Goal: Information Seeking & Learning: Learn about a topic

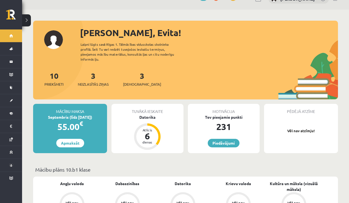
scroll to position [17, 0]
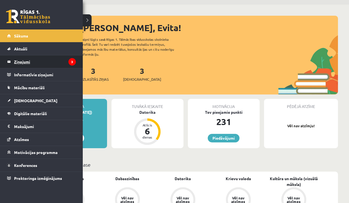
click at [33, 60] on legend "Ziņojumi 3" at bounding box center [45, 61] width 62 height 13
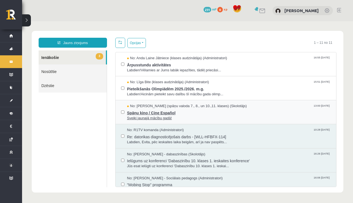
click at [158, 115] on span "Spāņu kino / Cine Español" at bounding box center [229, 112] width 204 height 7
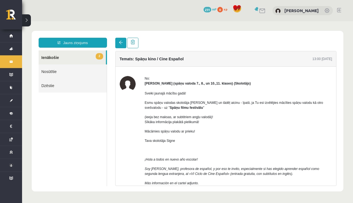
click at [120, 45] on link at bounding box center [120, 43] width 11 height 10
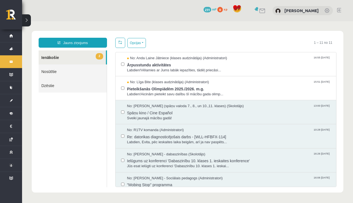
click at [122, 45] on link at bounding box center [120, 43] width 10 height 10
click at [151, 90] on span "Pieteikšanās Olimpiādēm 2025./2026. m.g." at bounding box center [229, 88] width 204 height 7
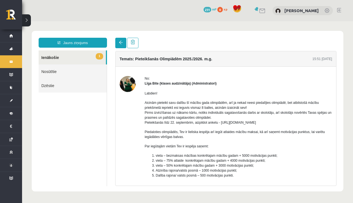
click at [123, 44] on link at bounding box center [120, 43] width 11 height 10
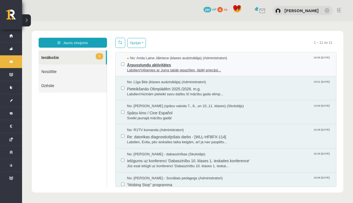
click at [151, 65] on span "Ārpusstundu aktivitātes" at bounding box center [229, 64] width 204 height 7
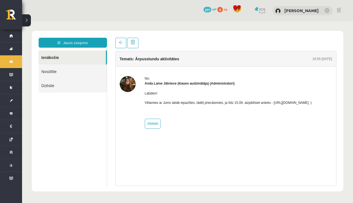
click at [179, 105] on p "Vēlamies ar Jums labāk iepazīties, tādēļ priecāsimies, ja līdz 15.09. aizpildīs…" at bounding box center [228, 102] width 167 height 5
drag, startPoint x: 145, startPoint y: 108, endPoint x: 195, endPoint y: 110, distance: 50.2
click at [195, 105] on p "Vēlamies ar Jums labāk iepazīties, tādēļ priecāsimies, ja līdz 15.09. aizpildīs…" at bounding box center [228, 102] width 167 height 5
drag, startPoint x: 210, startPoint y: 108, endPoint x: 185, endPoint y: 105, distance: 25.5
click at [185, 105] on p "Vēlamies ar Jums labāk iepazīties, tādēļ priecāsimies, ja līdz 15.09. aizpildīs…" at bounding box center [228, 102] width 167 height 5
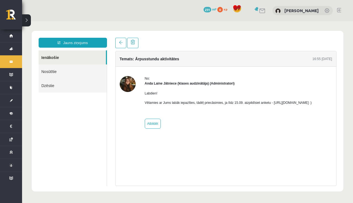
click at [207, 105] on p "Vēlamies ar Jums labāk iepazīties, tādēļ priecāsimies, ja līdz 15.09. aizpildīs…" at bounding box center [228, 102] width 167 height 5
drag, startPoint x: 208, startPoint y: 109, endPoint x: 142, endPoint y: 108, distance: 65.9
click at [142, 108] on div "No: Anda Laine Jātniece (klases audzinātāja) (Administratori) Labdien! Vēlamies…" at bounding box center [226, 102] width 213 height 53
copy p "https://forms.gle/mVxkUEapGFxHM7hU7"
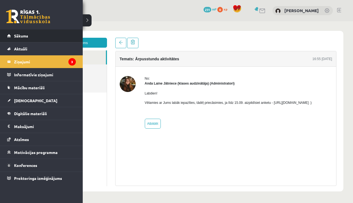
click at [3, 39] on li "Sākums" at bounding box center [41, 35] width 83 height 13
click at [14, 37] on span "Sākums" at bounding box center [21, 35] width 14 height 5
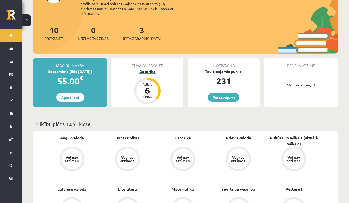
scroll to position [9, 0]
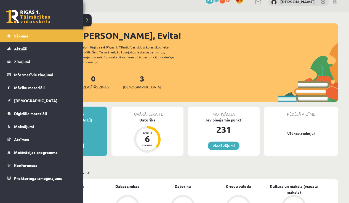
click at [17, 36] on span "Sākums" at bounding box center [21, 35] width 14 height 5
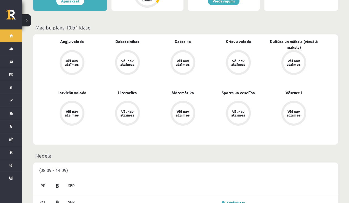
scroll to position [66, 0]
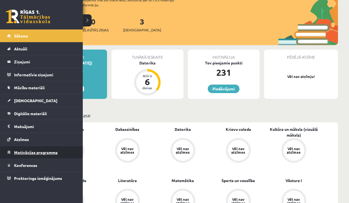
click at [30, 154] on link "Motivācijas programma" at bounding box center [41, 152] width 69 height 13
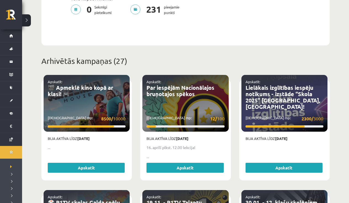
scroll to position [175, 0]
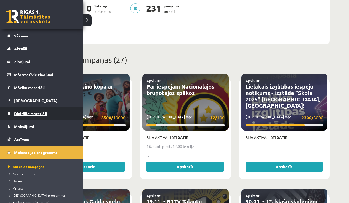
click at [25, 116] on link "Digitālie materiāli" at bounding box center [41, 113] width 69 height 13
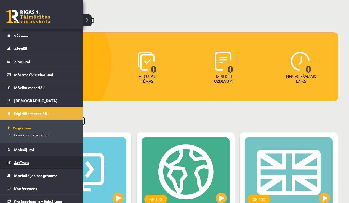
scroll to position [12, 0]
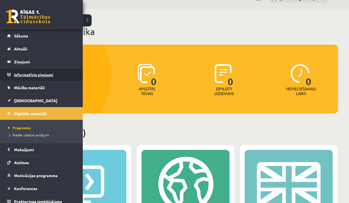
click at [30, 74] on legend "Informatīvie ziņojumi 0" at bounding box center [45, 74] width 62 height 13
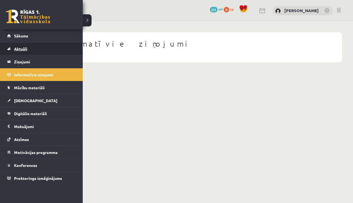
click at [28, 51] on link "Aktuāli" at bounding box center [41, 48] width 69 height 13
